Goal: Answer question/provide support: Share knowledge or assist other users

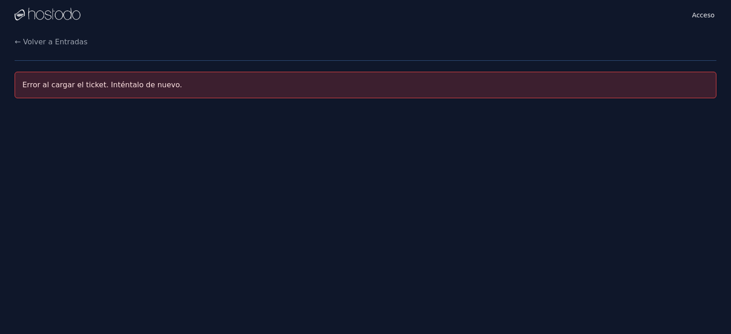
click at [594, 142] on div "Acceso Instancias Claves SSH Facturación Mesa de ayuda desconectar Ajustes ← Vo…" at bounding box center [365, 167] width 731 height 334
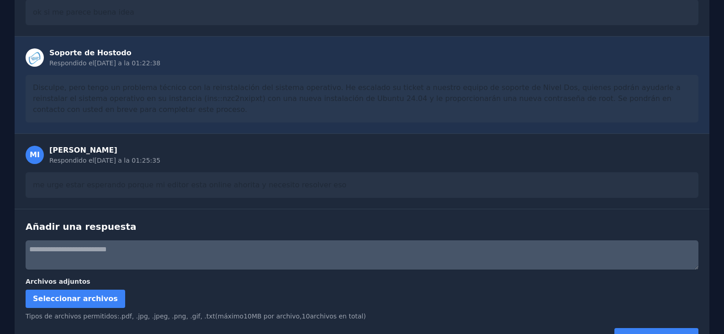
scroll to position [508, 0]
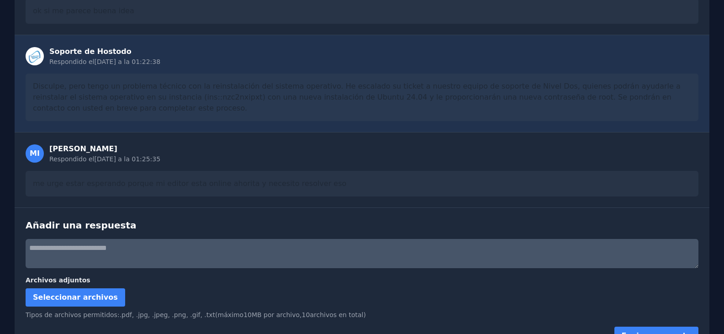
click at [106, 239] on textarea at bounding box center [362, 253] width 673 height 29
click at [224, 239] on textarea at bounding box center [362, 253] width 673 height 29
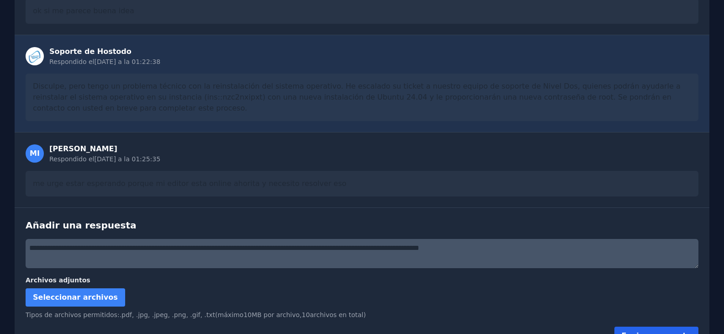
type textarea "**********"
click at [659, 331] on font "Enviar respuesta" at bounding box center [656, 335] width 69 height 9
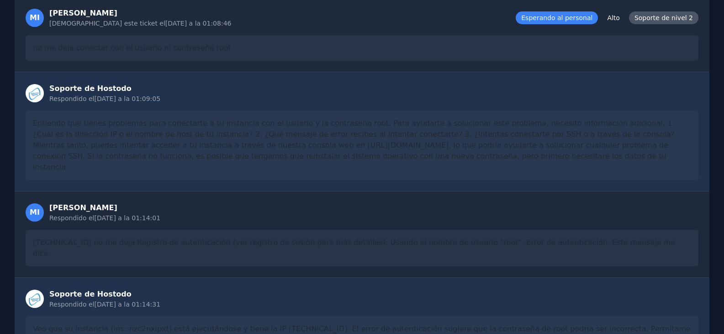
scroll to position [0, 0]
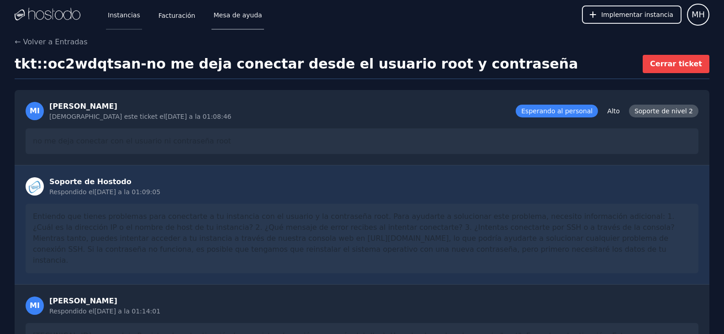
click at [129, 17] on font "Instancias" at bounding box center [124, 14] width 32 height 7
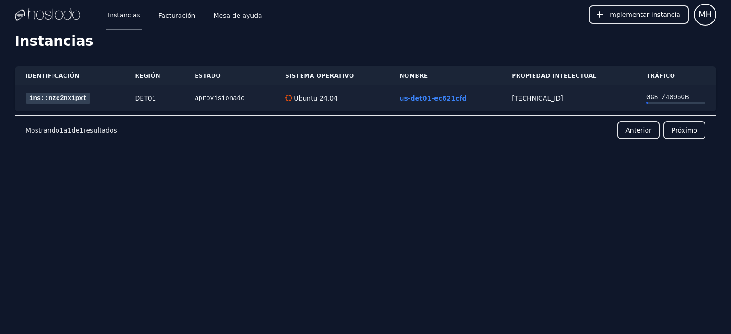
click at [436, 95] on font "us-det01-ec621cfd" at bounding box center [432, 98] width 67 height 7
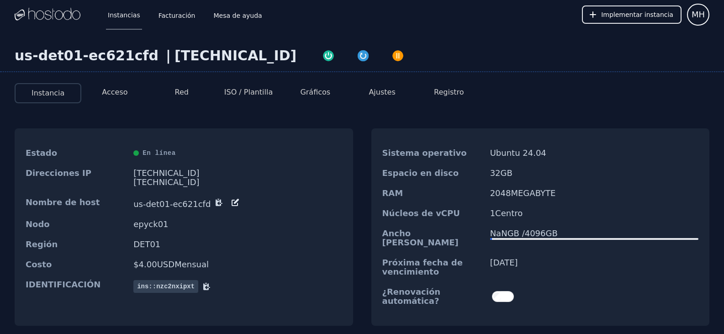
click at [124, 90] on font "Acceso" at bounding box center [115, 92] width 26 height 9
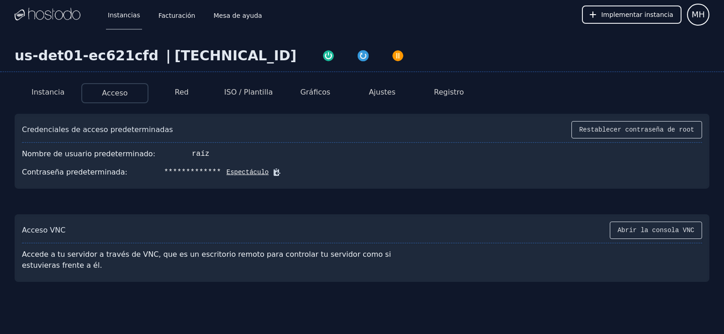
click at [239, 167] on div "**********" at bounding box center [362, 172] width 680 height 18
click at [238, 169] on font "Espectáculo" at bounding box center [248, 172] width 42 height 7
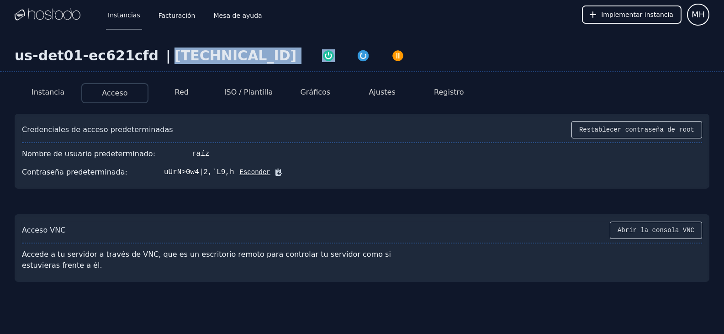
drag, startPoint x: 154, startPoint y: 53, endPoint x: 227, endPoint y: 55, distance: 72.6
click at [227, 55] on div "us-det01-ec621cfd | [TECHNICAL_ID]" at bounding box center [362, 60] width 724 height 25
copy font "[TECHNICAL_ID]"
click at [0, 200] on div "Instancia Acceso Red ISO / Plantilla Gráficos Ajustes Registro Credenciales de …" at bounding box center [362, 179] width 724 height 206
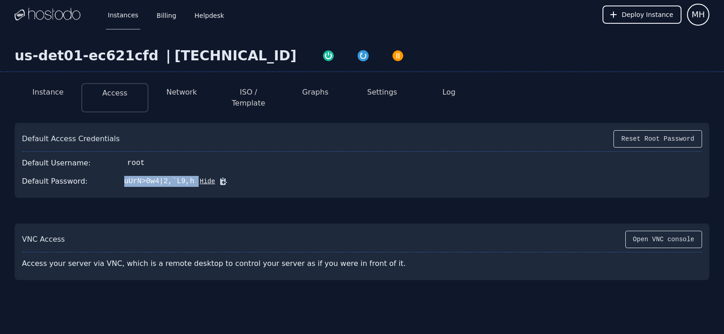
drag, startPoint x: 115, startPoint y: 174, endPoint x: 183, endPoint y: 169, distance: 68.2
click at [183, 172] on div "Default Password: uUrN>0w4|2,`L9,h Hide" at bounding box center [362, 181] width 680 height 18
copy div "uUrN>0w4|2,`L9,h"
click at [0, 106] on div "Instance Access Network ISO / Template Graphs Settings Log Default Access Crede…" at bounding box center [362, 178] width 724 height 204
click at [220, 178] on icon at bounding box center [223, 181] width 7 height 7
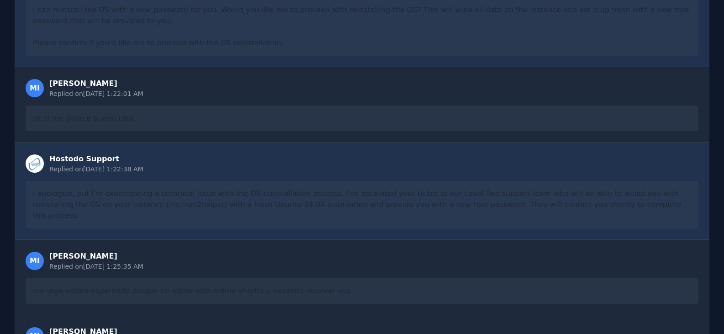
scroll to position [704, 0]
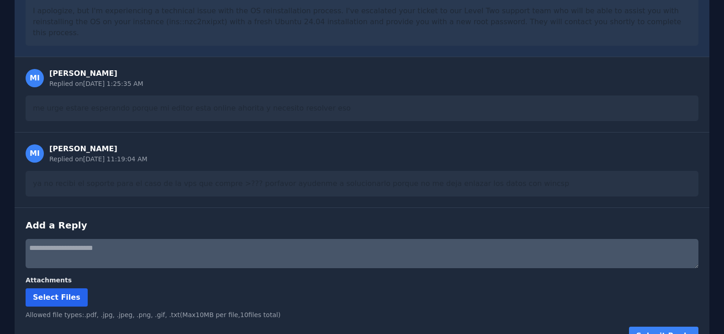
click at [56, 288] on label "Select Files" at bounding box center [57, 297] width 62 height 18
click at [0, 0] on input "Select Files" at bounding box center [0, 0] width 0 height 0
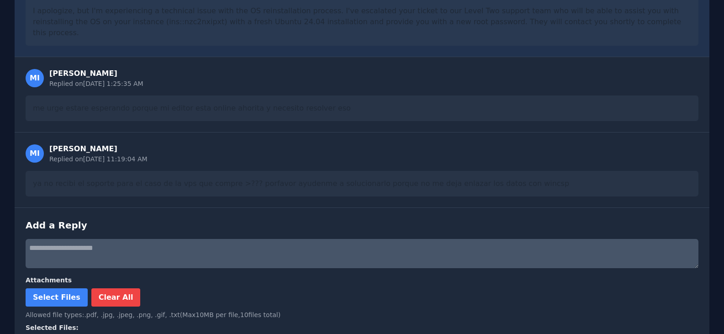
click at [122, 239] on textarea at bounding box center [362, 253] width 673 height 29
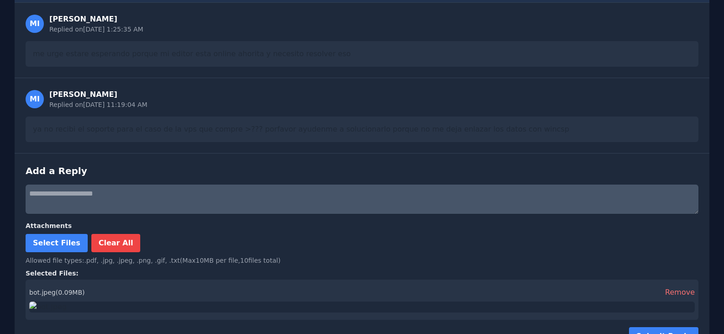
scroll to position [821, 0]
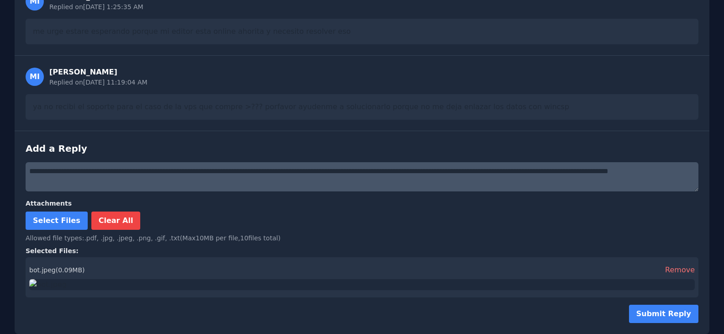
type textarea "**********"
click at [645, 302] on form "**********" at bounding box center [362, 242] width 673 height 161
click at [656, 317] on button "Submit Reply" at bounding box center [663, 314] width 69 height 18
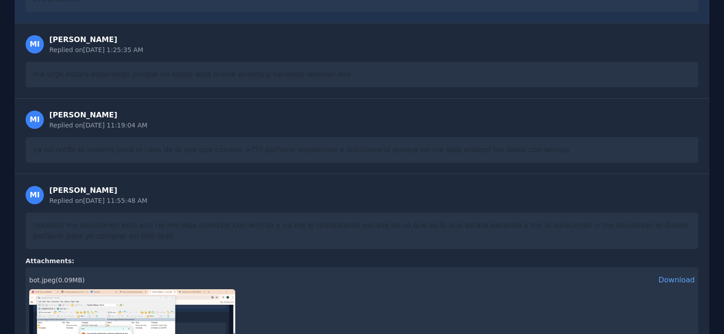
scroll to position [970, 0]
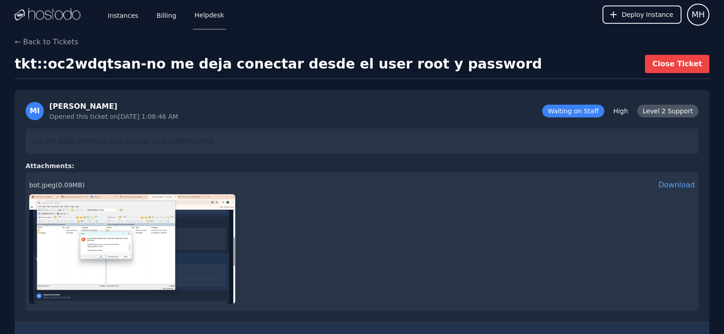
click at [141, 11] on div "Instances Billing Helpdesk" at bounding box center [158, 15] width 135 height 30
click at [121, 17] on link "Instances" at bounding box center [123, 15] width 34 height 30
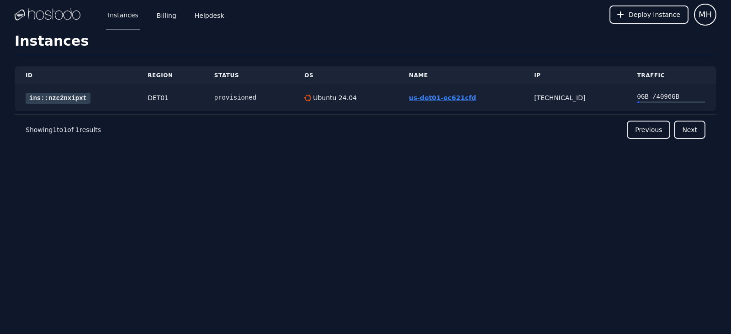
click at [438, 95] on link "us-det01-ec621cfd" at bounding box center [442, 97] width 67 height 7
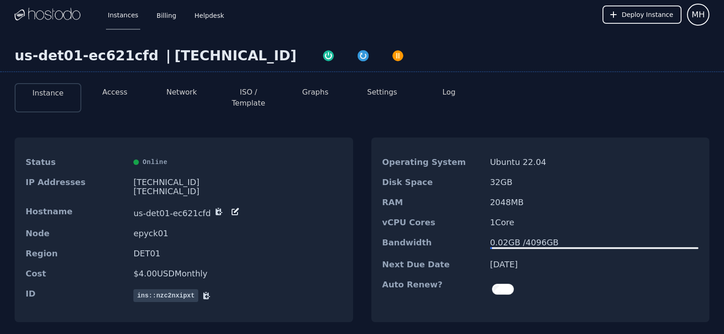
click at [131, 93] on li "Access" at bounding box center [114, 97] width 67 height 29
click at [166, 11] on link "Billing" at bounding box center [166, 15] width 23 height 30
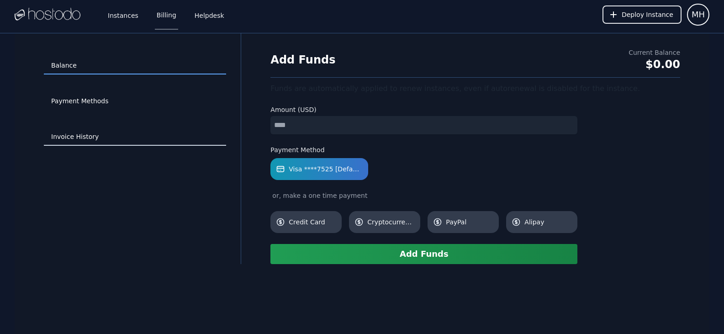
click at [64, 137] on link "Invoice History" at bounding box center [135, 136] width 182 height 17
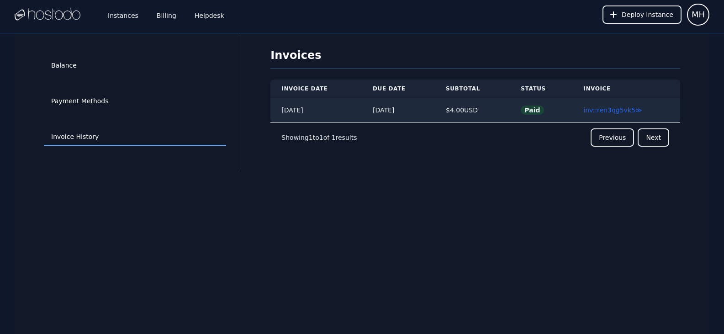
click at [94, 80] on div "Balance" at bounding box center [135, 66] width 182 height 36
click at [186, 16] on div "Instances Billing Helpdesk" at bounding box center [158, 15] width 135 height 30
click at [187, 16] on div "Instances Billing Helpdesk" at bounding box center [158, 15] width 135 height 30
click at [193, 17] on link "Helpdesk" at bounding box center [209, 15] width 33 height 30
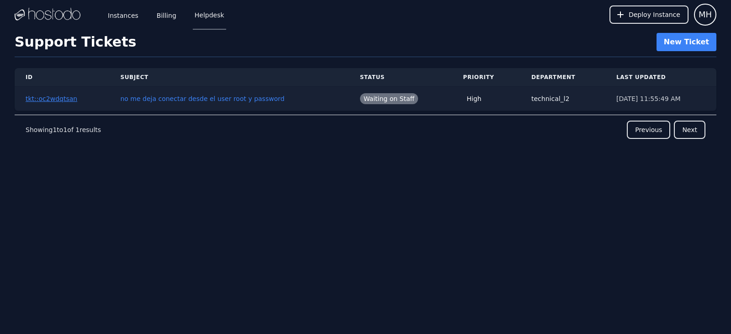
click at [41, 98] on link "tkt::oc2wdqtsan" at bounding box center [52, 98] width 52 height 7
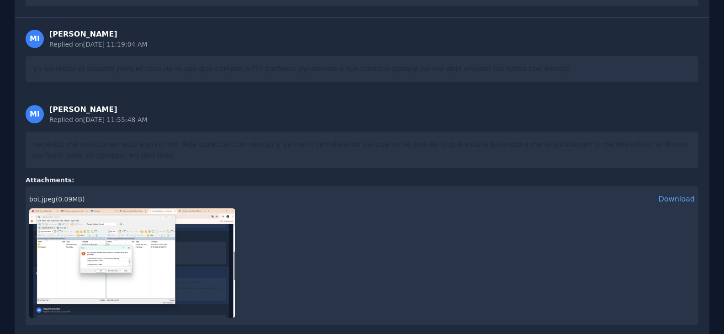
scroll to position [1051, 0]
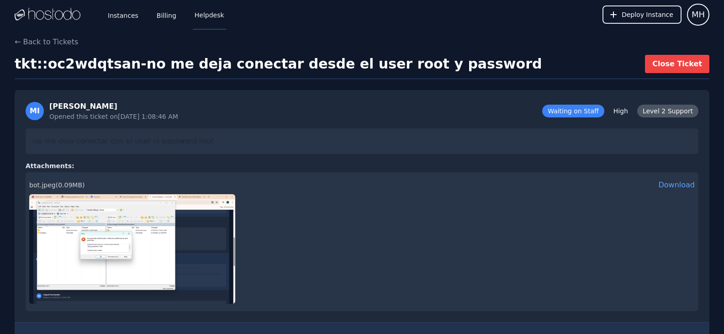
click at [211, 18] on link "Helpdesk" at bounding box center [209, 15] width 33 height 30
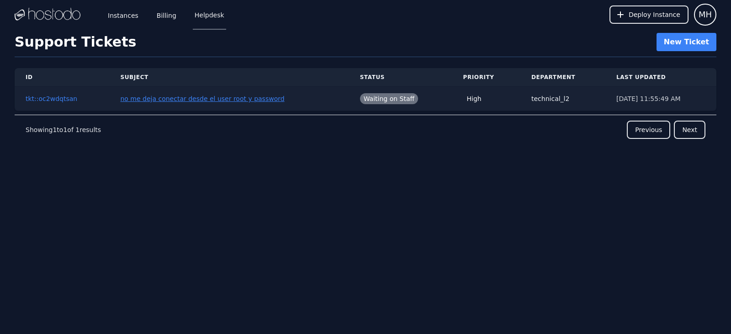
click at [167, 99] on link "no me deja conectar desde el user root y password" at bounding box center [202, 98] width 164 height 7
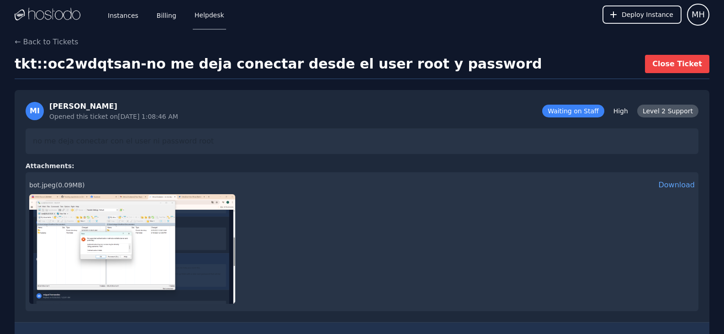
click at [143, 11] on div "Instances Billing Helpdesk" at bounding box center [158, 15] width 135 height 30
click at [141, 11] on div "Instances Billing Helpdesk" at bounding box center [158, 15] width 135 height 30
click at [130, 15] on link "Instances" at bounding box center [123, 15] width 34 height 30
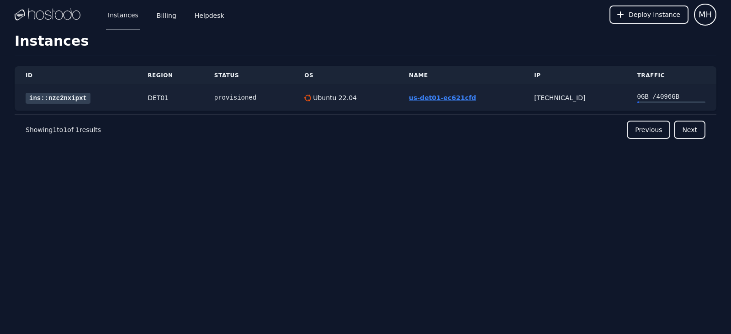
click at [428, 95] on link "us-det01-ec621cfd" at bounding box center [442, 97] width 67 height 7
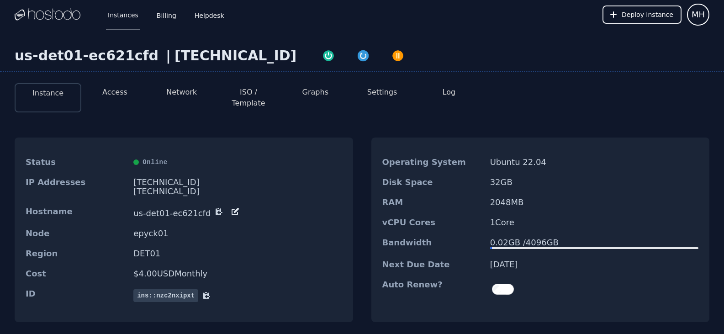
click at [122, 96] on button "Access" at bounding box center [114, 92] width 25 height 11
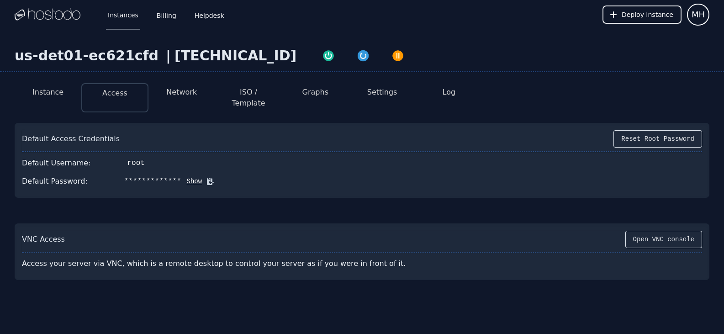
click at [181, 177] on button "Show" at bounding box center [191, 181] width 21 height 9
drag, startPoint x: 178, startPoint y: 173, endPoint x: 116, endPoint y: 173, distance: 62.6
click at [124, 176] on div "#~3W,/`GCV?[5d^0" at bounding box center [159, 181] width 70 height 11
copy div "#~3W,/`GCV?[5d^0"
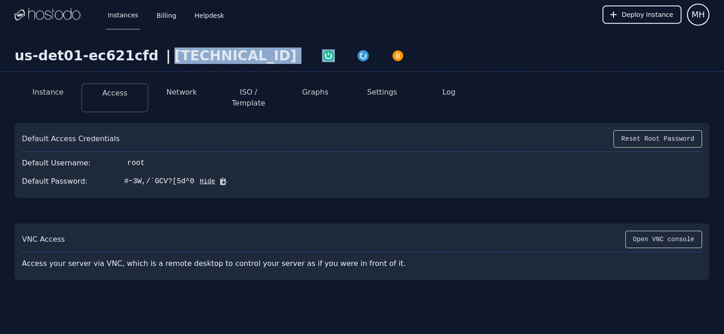
drag, startPoint x: 224, startPoint y: 57, endPoint x: 153, endPoint y: 70, distance: 72.9
click at [153, 70] on div "us-det01-ec621cfd | 38.43.93.85" at bounding box center [362, 60] width 724 height 25
copy div "38.43.93.85"
click at [126, 20] on link "Instances" at bounding box center [123, 15] width 34 height 30
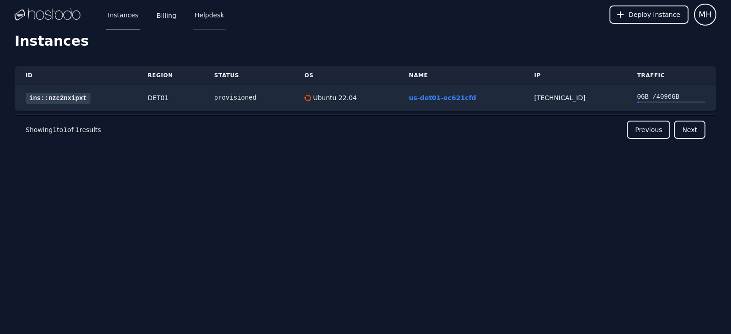
click at [202, 16] on link "Helpdesk" at bounding box center [209, 15] width 33 height 30
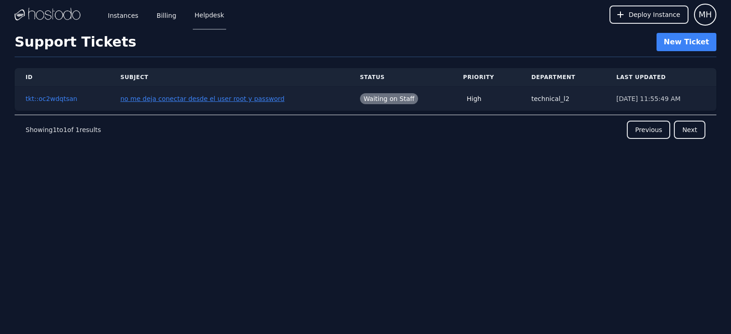
click at [140, 100] on link "no me deja conectar desde el user root y password" at bounding box center [202, 98] width 164 height 7
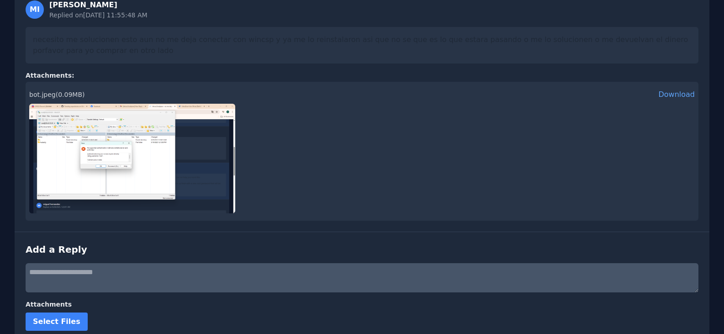
scroll to position [1105, 0]
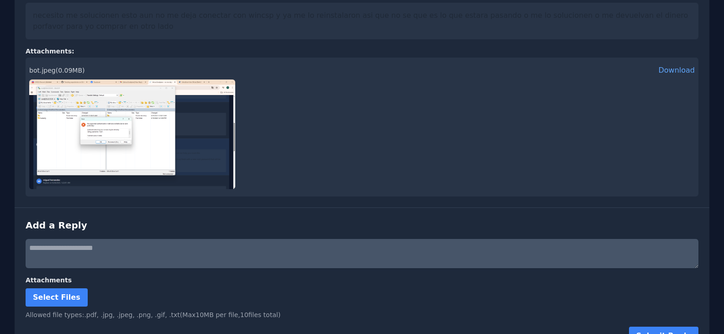
click at [160, 242] on textarea at bounding box center [362, 253] width 673 height 29
type textarea "**********"
click at [53, 288] on label "Select Files" at bounding box center [57, 297] width 62 height 18
click at [0, 0] on input "Select Files" at bounding box center [0, 0] width 0 height 0
drag, startPoint x: 672, startPoint y: 295, endPoint x: 673, endPoint y: 302, distance: 6.9
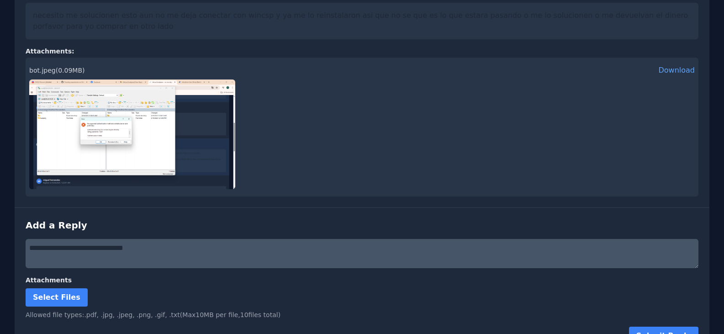
click at [673, 301] on form "**********" at bounding box center [362, 292] width 673 height 106
click at [673, 302] on form "**********" at bounding box center [362, 292] width 673 height 106
click at [678, 327] on button "Submit Reply" at bounding box center [663, 336] width 69 height 18
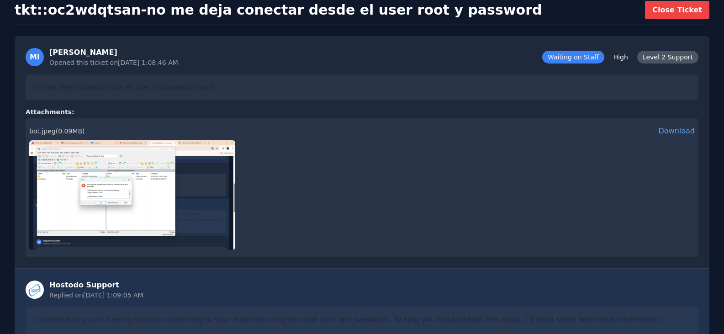
scroll to position [0, 0]
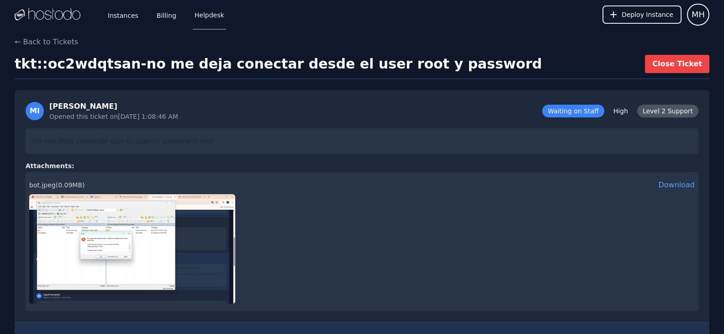
click at [125, 26] on link "Instances" at bounding box center [123, 15] width 34 height 30
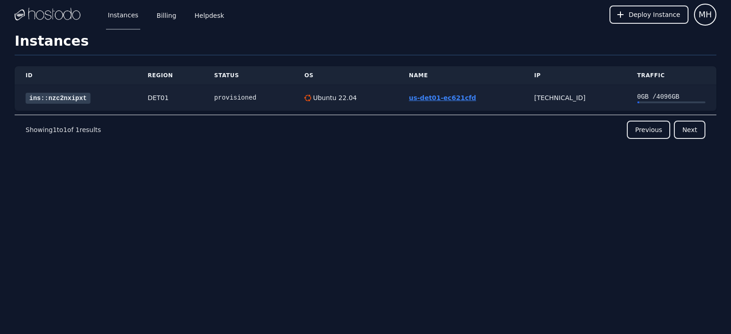
click at [428, 98] on link "us-det01-ec621cfd" at bounding box center [442, 97] width 67 height 7
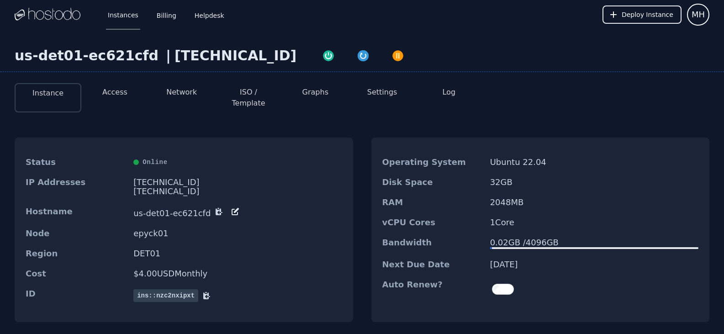
click at [124, 94] on button "Access" at bounding box center [114, 92] width 25 height 11
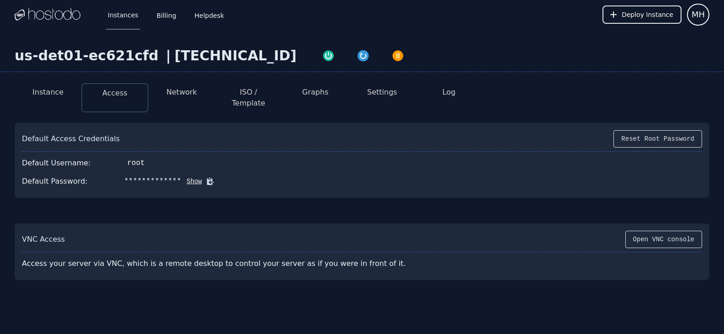
click at [181, 177] on button "Show" at bounding box center [191, 181] width 21 height 9
drag, startPoint x: 220, startPoint y: 61, endPoint x: 180, endPoint y: 63, distance: 39.3
click at [180, 63] on div "[TECHNICAL_ID]" at bounding box center [235, 56] width 122 height 16
drag, startPoint x: 222, startPoint y: 58, endPoint x: 150, endPoint y: 61, distance: 72.2
click at [174, 61] on div "[TECHNICAL_ID]" at bounding box center [235, 56] width 122 height 16
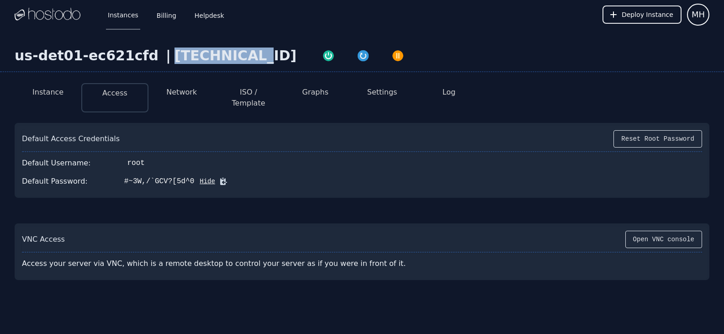
copy div "[TECHNICAL_ID]"
click at [439, 186] on div "Default Access Credentials Reset Root Password Default Username: root Default P…" at bounding box center [362, 160] width 695 height 75
click at [179, 176] on div "#~3W,/`GCV?[5d^0" at bounding box center [159, 181] width 70 height 11
click at [589, 34] on div "us-det01-ec621cfd | [TECHNICAL_ID] Instance Access Network ISO / Template Graph…" at bounding box center [362, 200] width 724 height 342
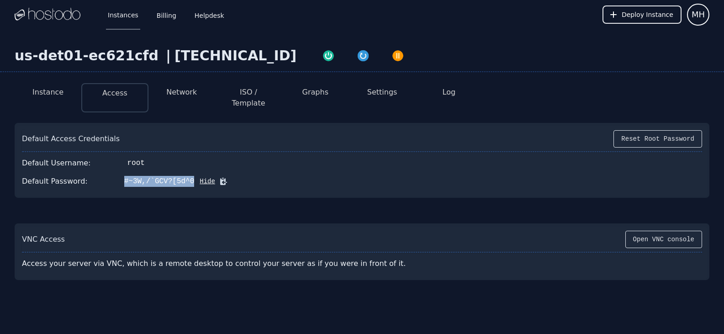
drag, startPoint x: 117, startPoint y: 171, endPoint x: 179, endPoint y: 174, distance: 62.2
click at [179, 176] on div "#~3W,/`GCV?[5d^0" at bounding box center [159, 181] width 70 height 11
copy div "#~3W,/`GCV?[5d^0"
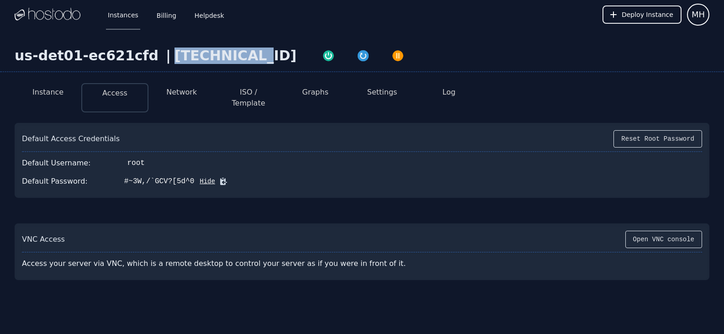
drag, startPoint x: 223, startPoint y: 58, endPoint x: 158, endPoint y: 60, distance: 65.8
click at [174, 63] on div "[TECHNICAL_ID]" at bounding box center [235, 56] width 122 height 16
copy div "[TECHNICAL_ID]"
click at [220, 178] on icon at bounding box center [223, 181] width 7 height 7
